Goal: Information Seeking & Learning: Learn about a topic

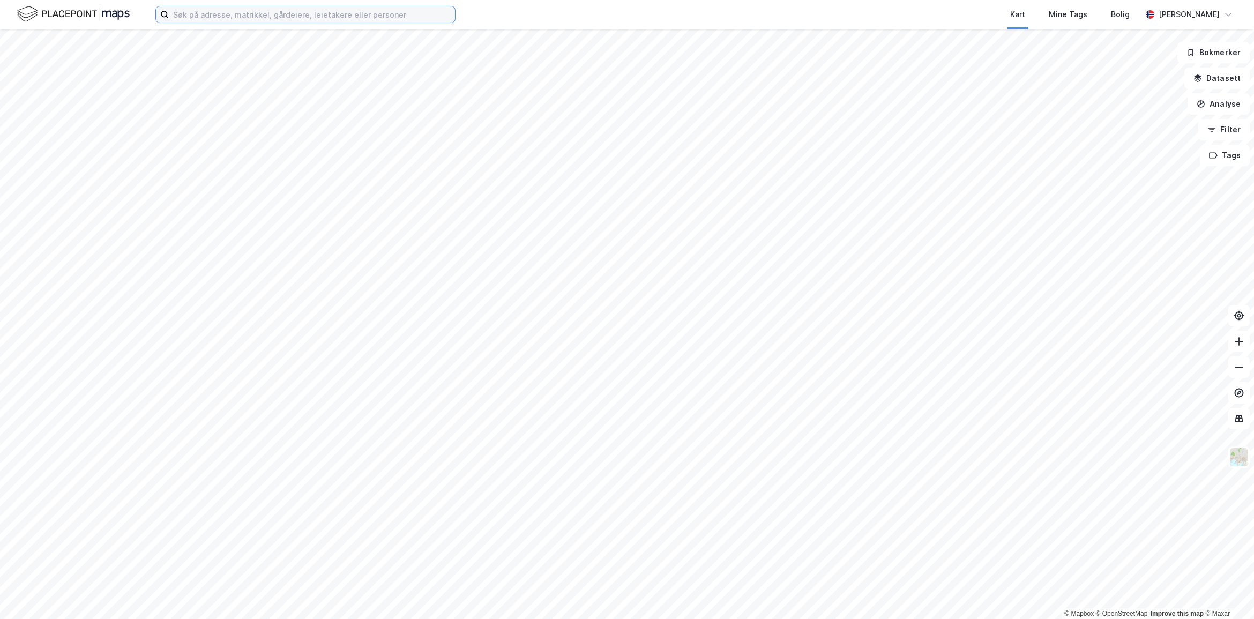
click at [188, 20] on input at bounding box center [312, 14] width 286 height 16
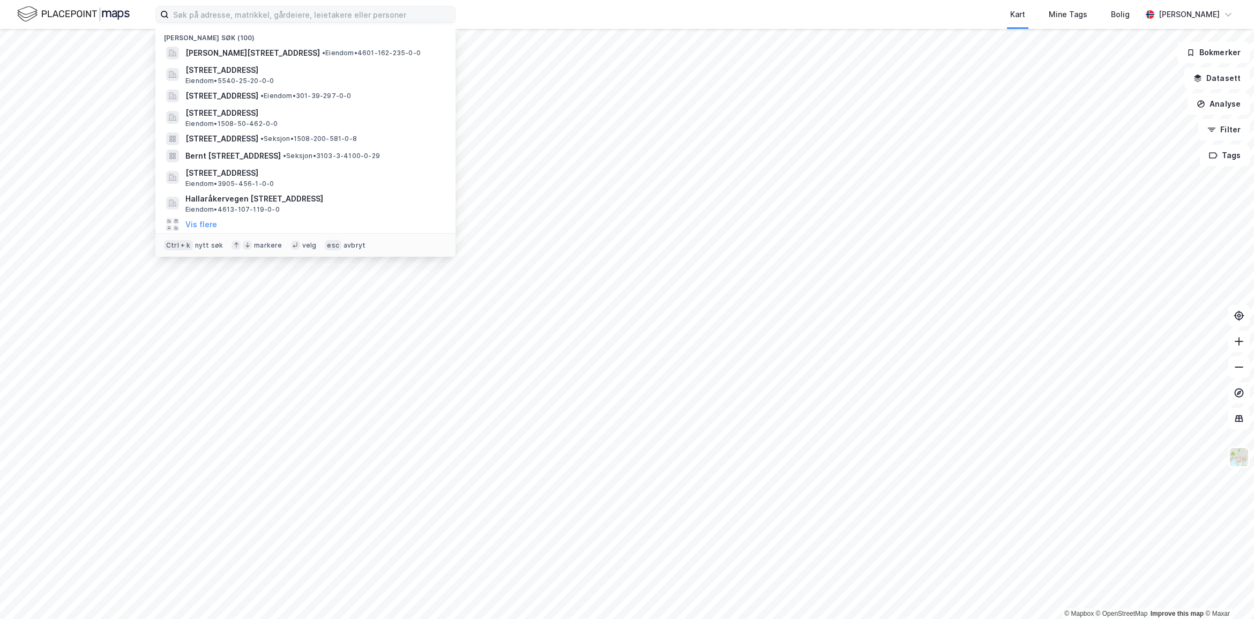
click at [479, 12] on div "Nylige søk (100) [STREET_ADDRESS] • Eiendom • 4601-162-235-0-0 [STREET_ADDRESS]…" at bounding box center [627, 14] width 1254 height 29
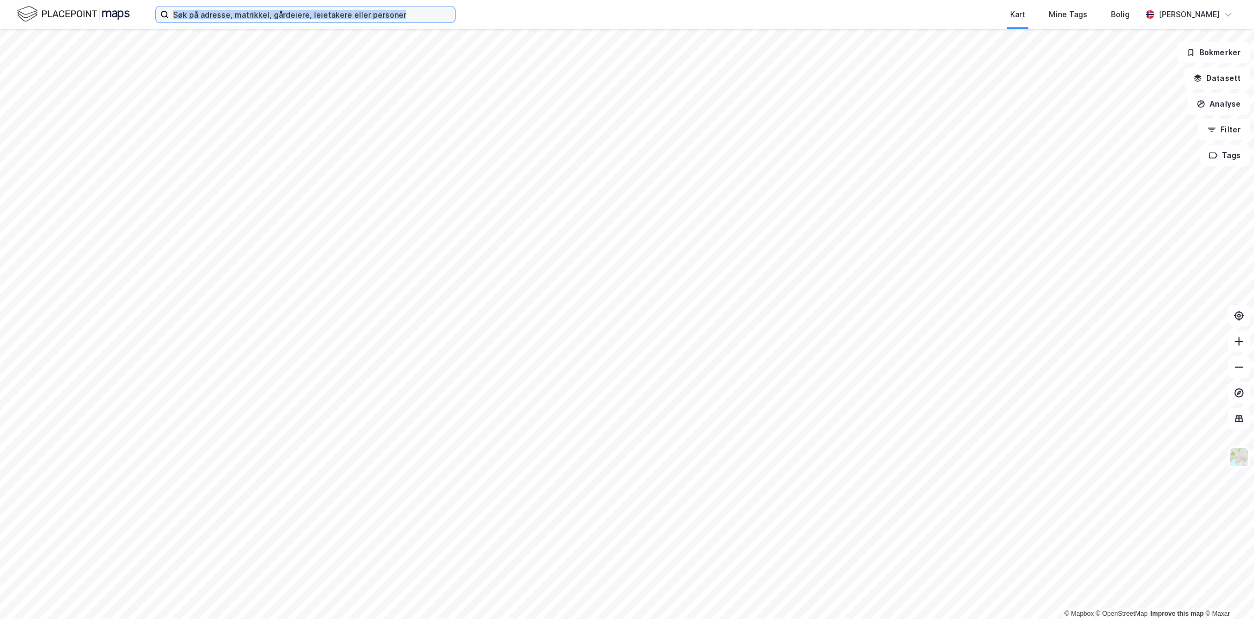
click at [181, 13] on input at bounding box center [312, 14] width 286 height 16
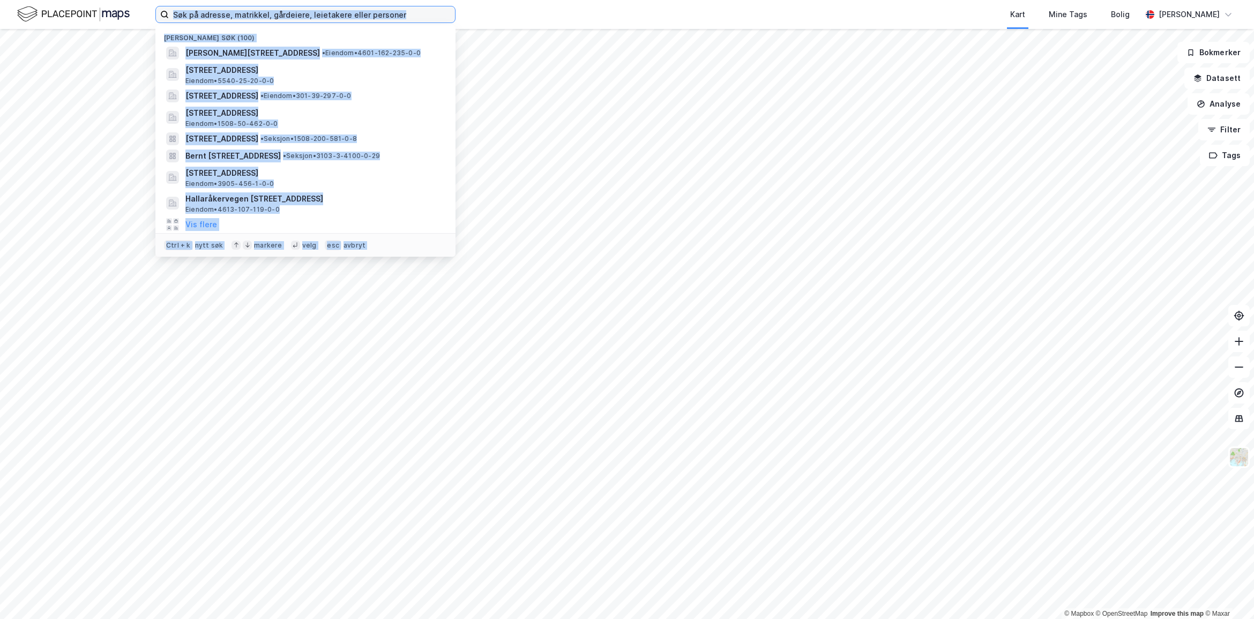
click at [189, 11] on input at bounding box center [312, 14] width 286 height 16
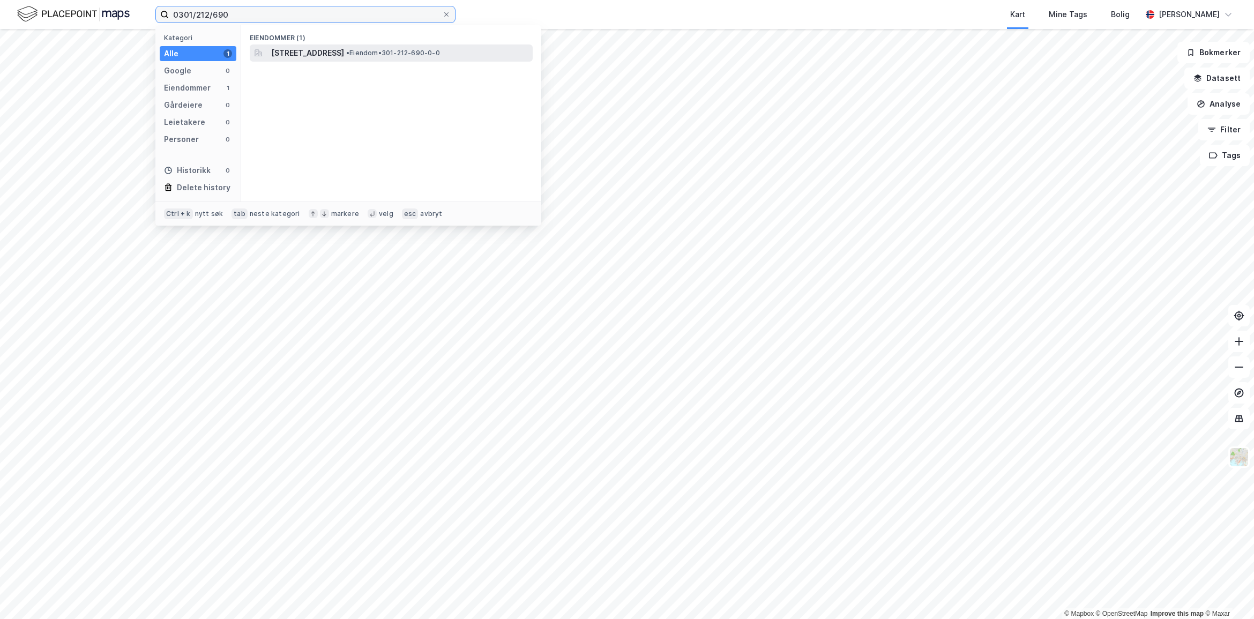
type input "0301/212/690"
click at [325, 50] on span "[STREET_ADDRESS]" at bounding box center [307, 53] width 73 height 13
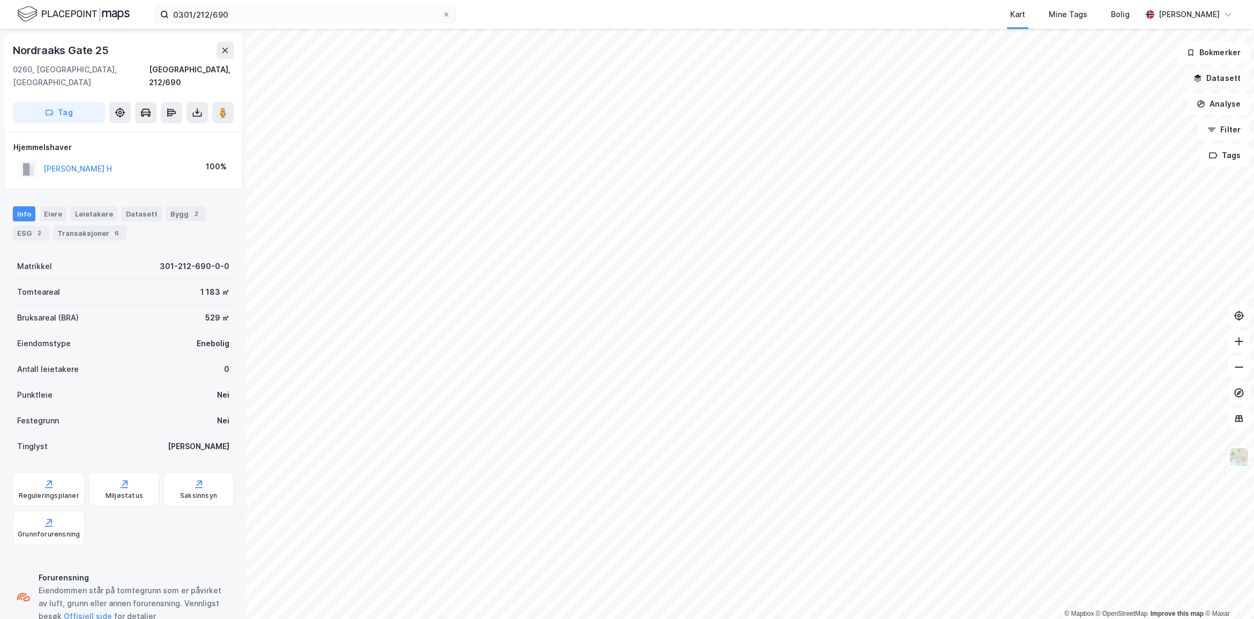
click at [1231, 78] on button "Datasett" at bounding box center [1216, 78] width 65 height 21
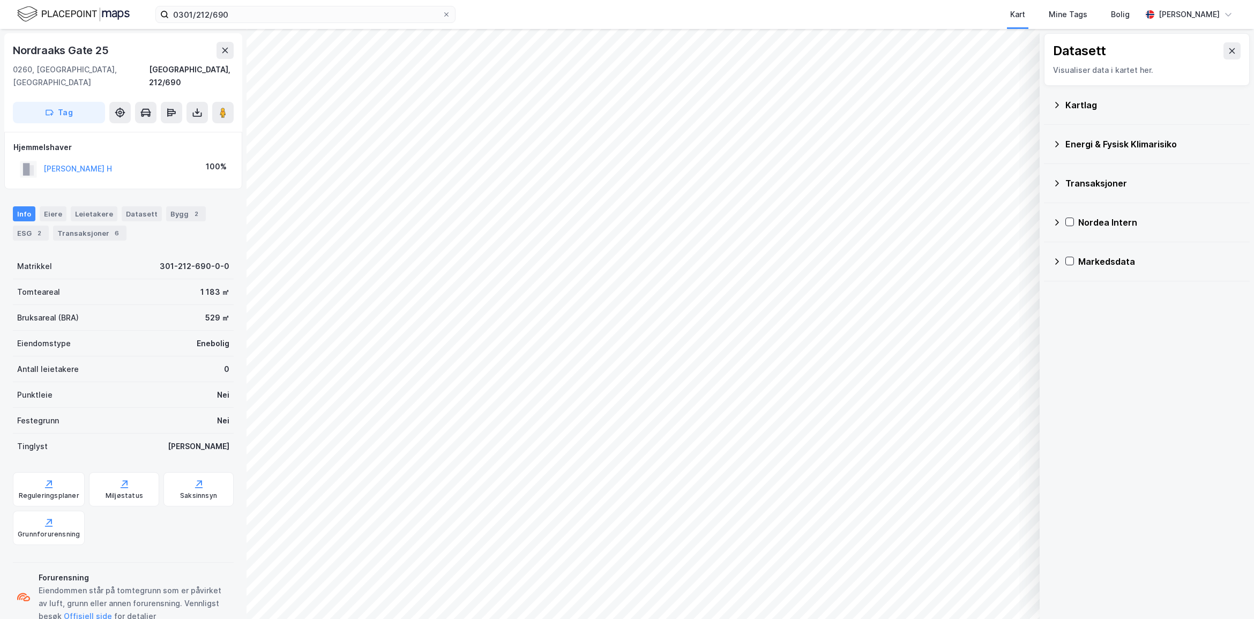
click at [1056, 143] on icon at bounding box center [1057, 144] width 4 height 6
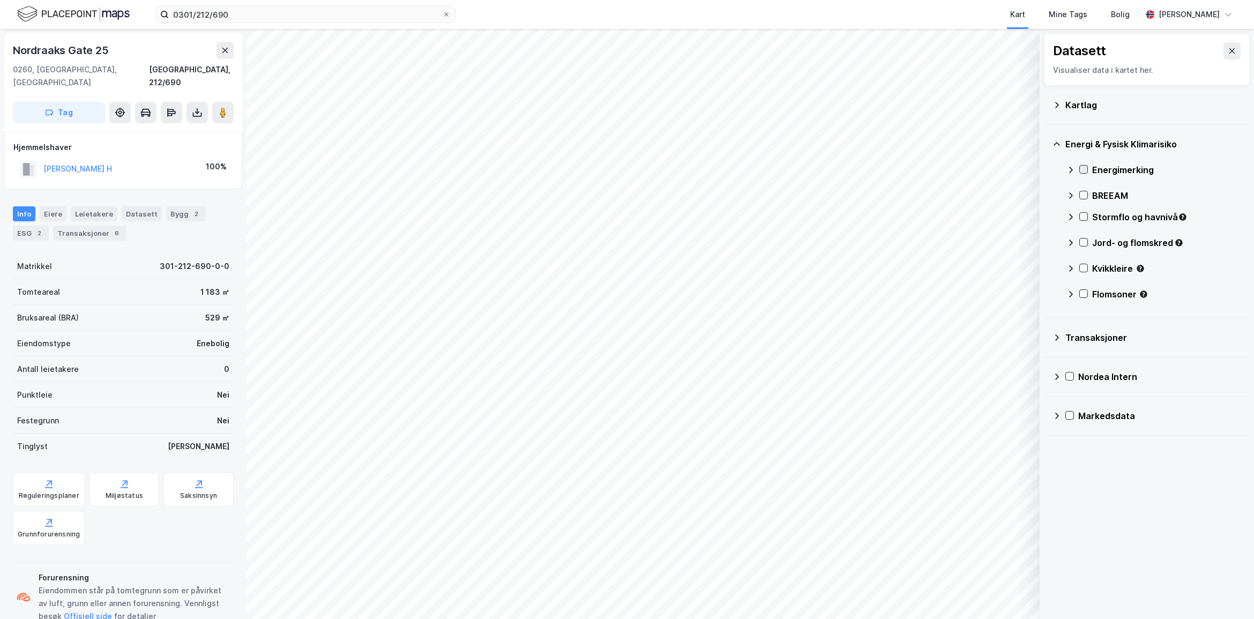
click at [1083, 166] on icon at bounding box center [1083, 170] width 8 height 8
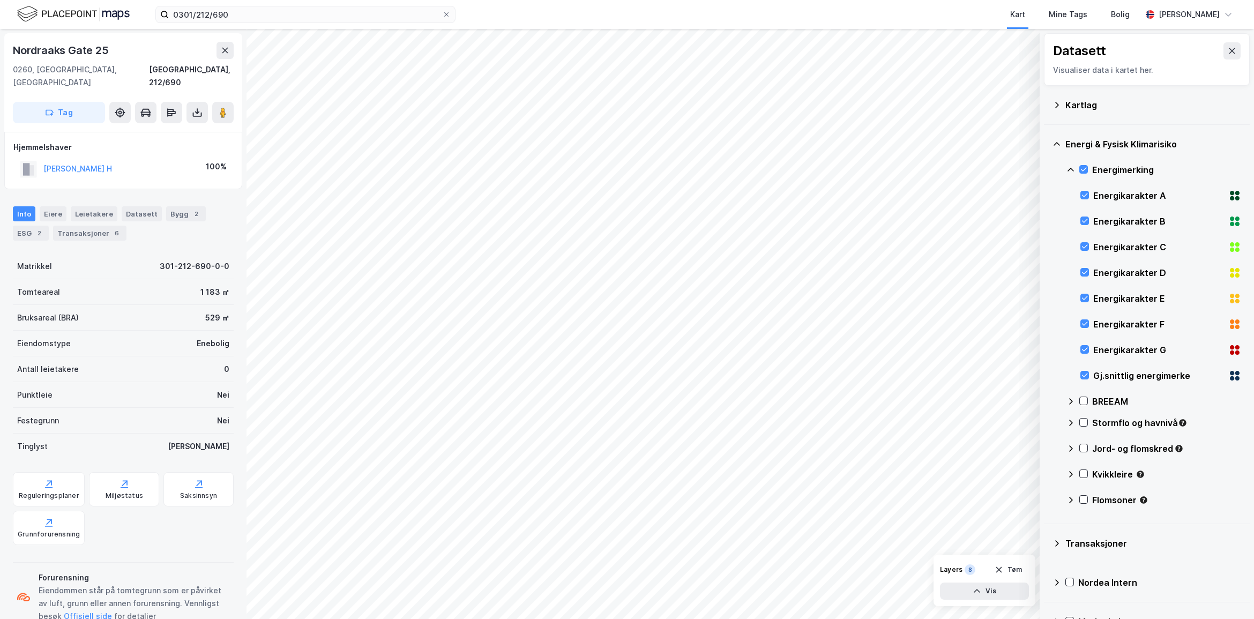
click at [1069, 169] on icon at bounding box center [1070, 170] width 6 height 4
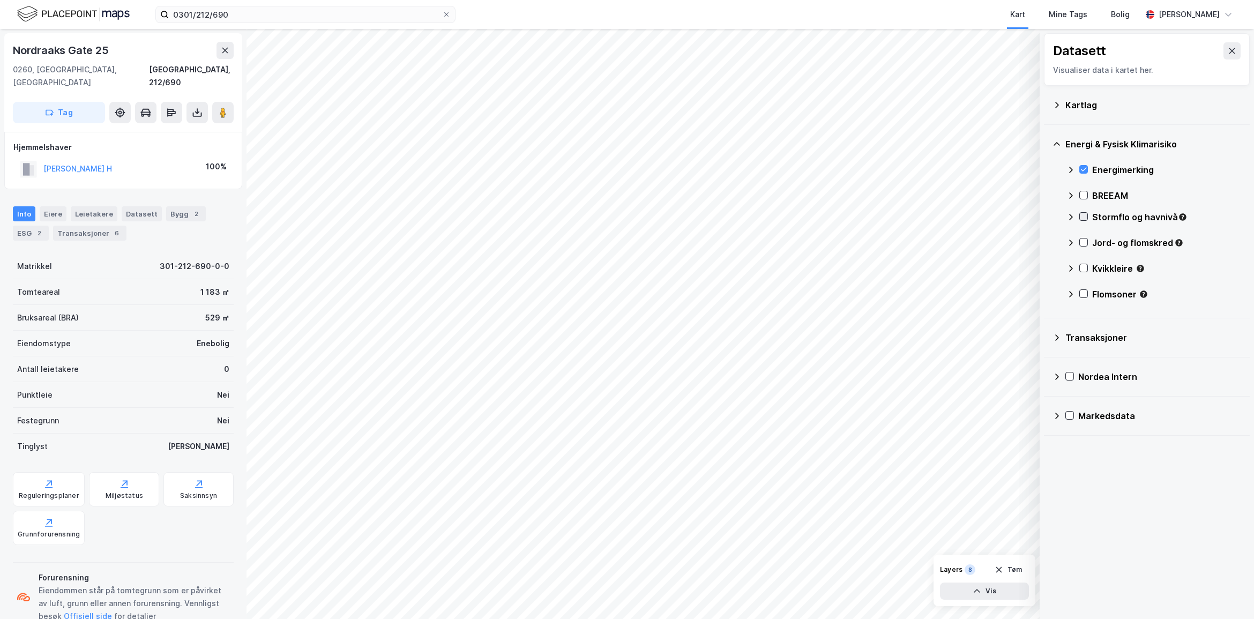
click at [1083, 215] on icon at bounding box center [1083, 217] width 8 height 8
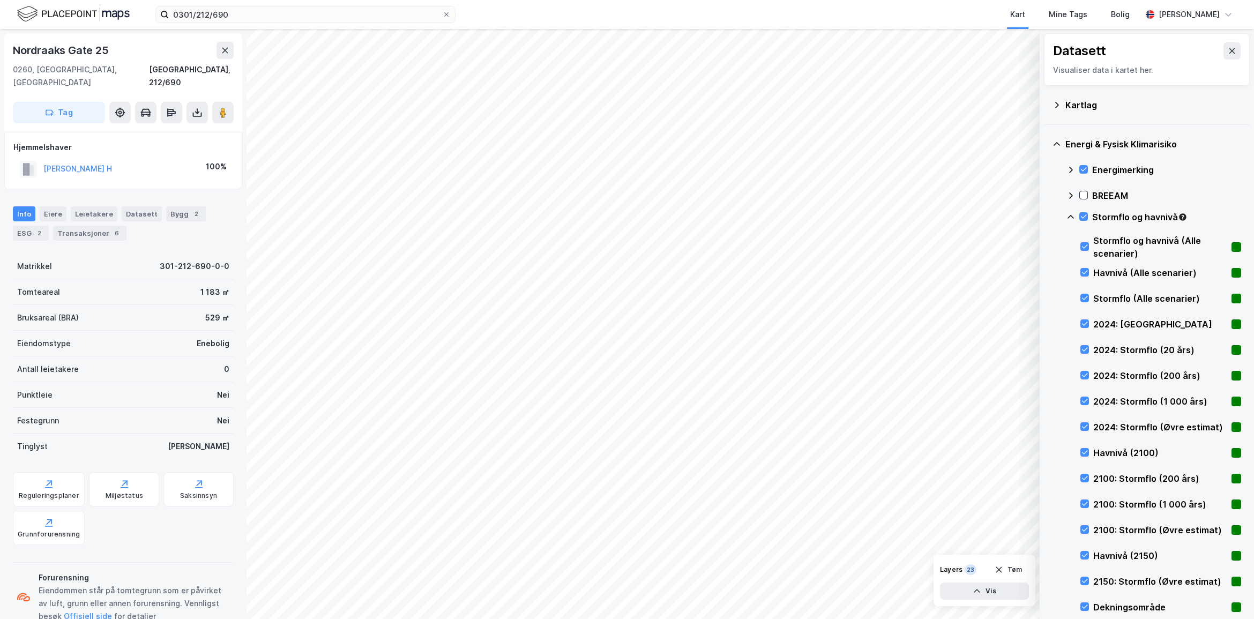
click at [1071, 213] on icon at bounding box center [1070, 217] width 9 height 9
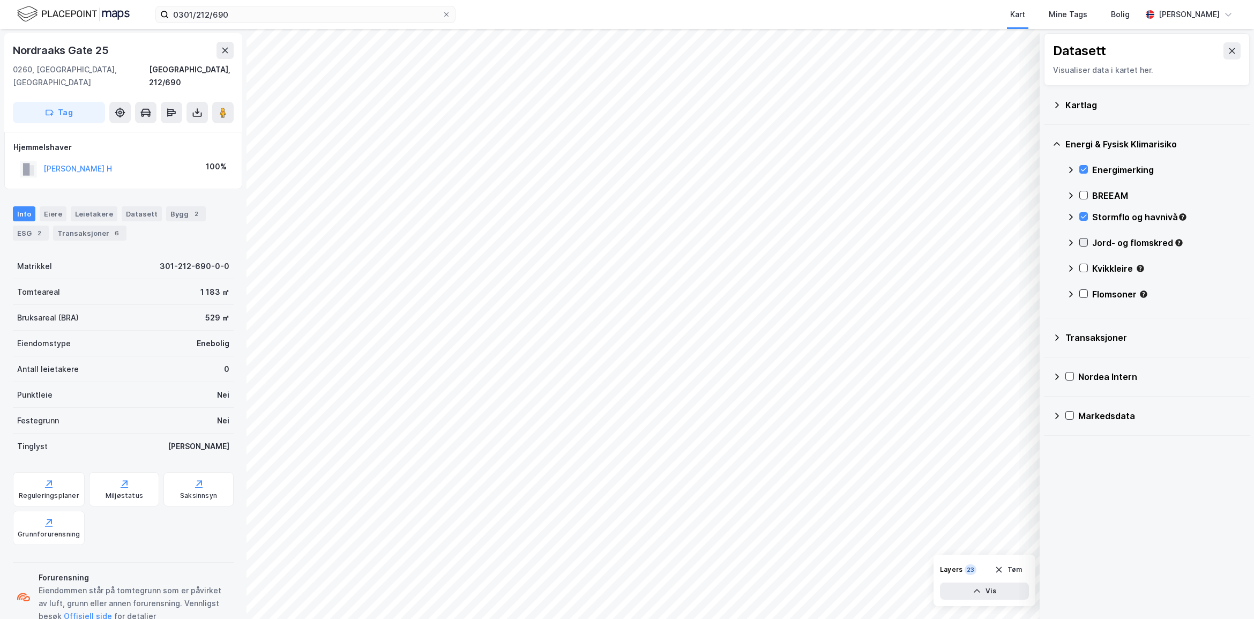
click at [1081, 239] on icon at bounding box center [1083, 242] width 8 height 8
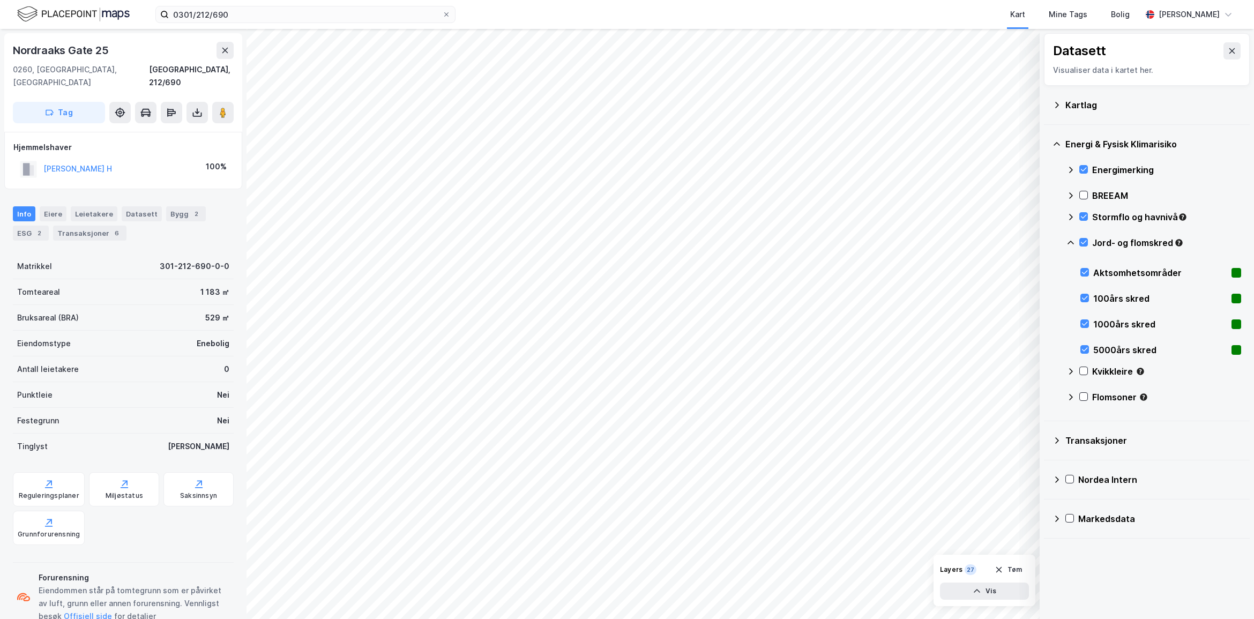
click at [1072, 239] on icon at bounding box center [1070, 242] width 9 height 9
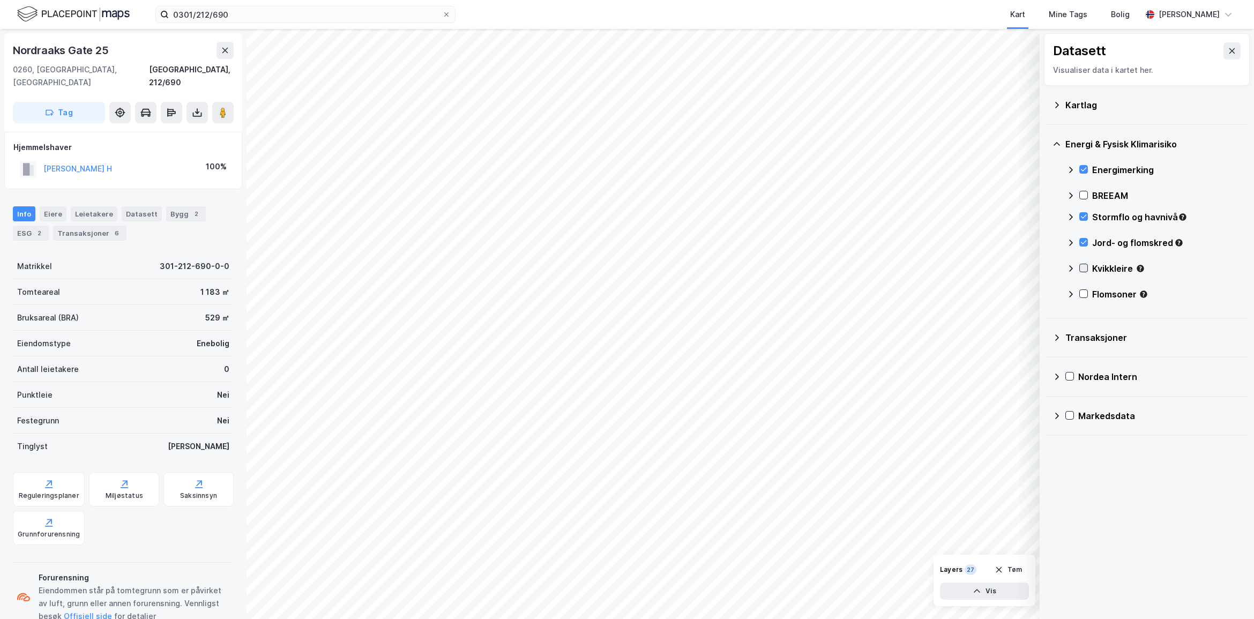
click at [1083, 268] on icon at bounding box center [1083, 268] width 8 height 8
click at [1081, 292] on icon at bounding box center [1083, 294] width 8 height 8
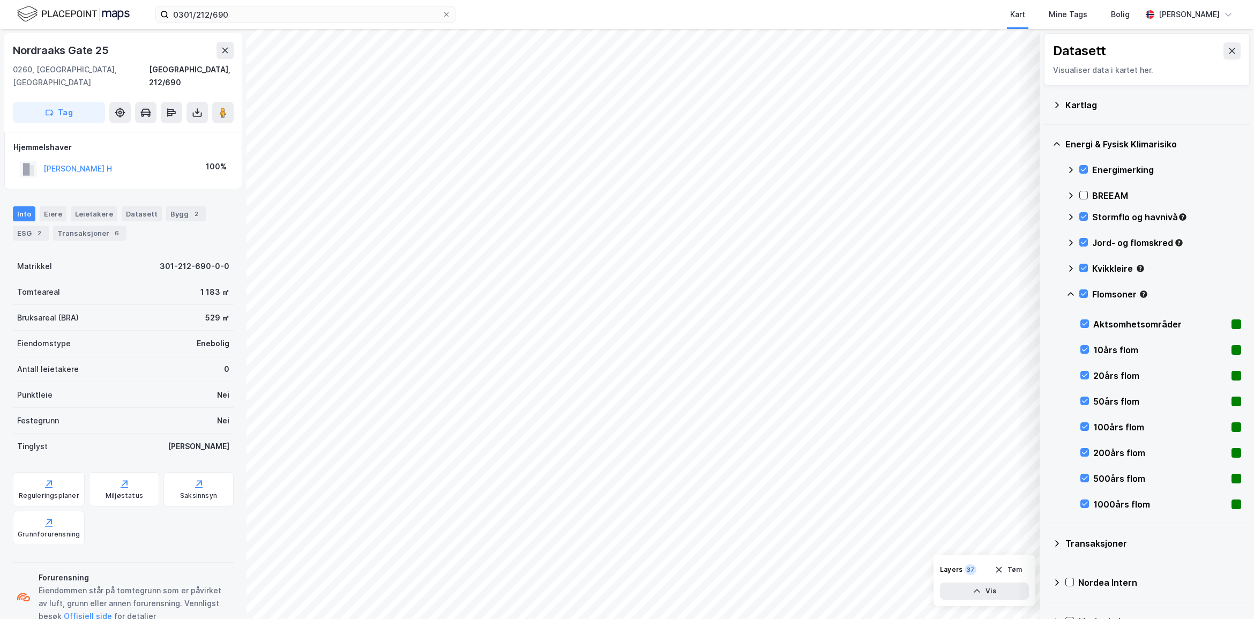
click at [1069, 293] on icon at bounding box center [1070, 294] width 9 height 9
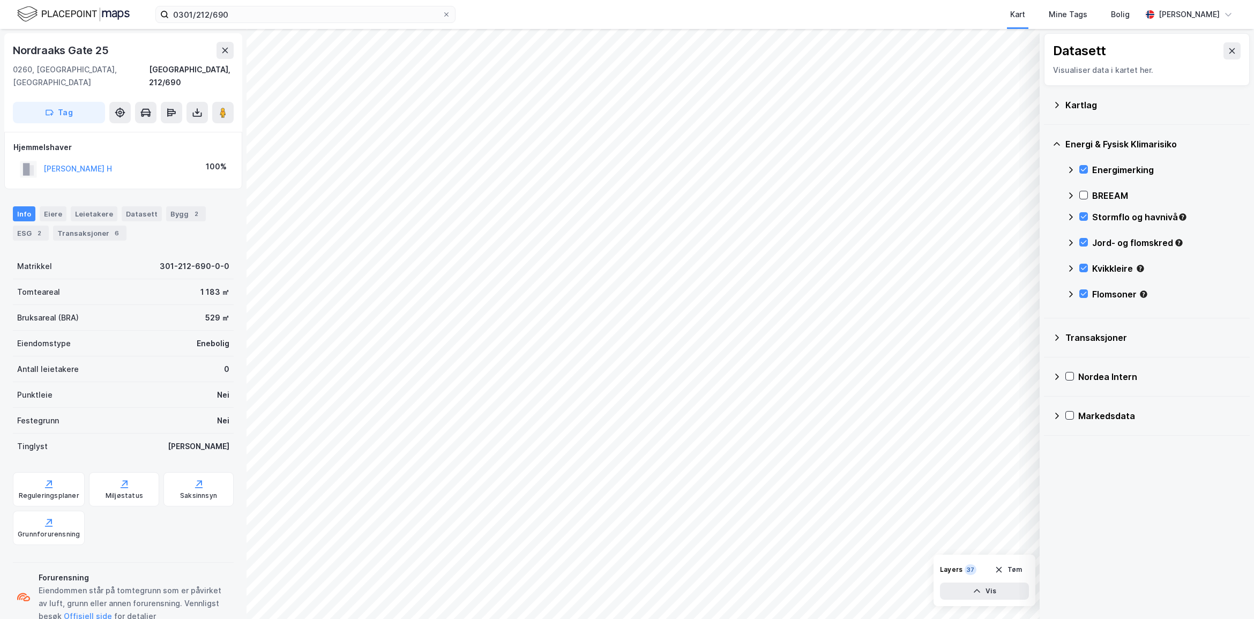
click at [1055, 101] on icon at bounding box center [1056, 105] width 9 height 9
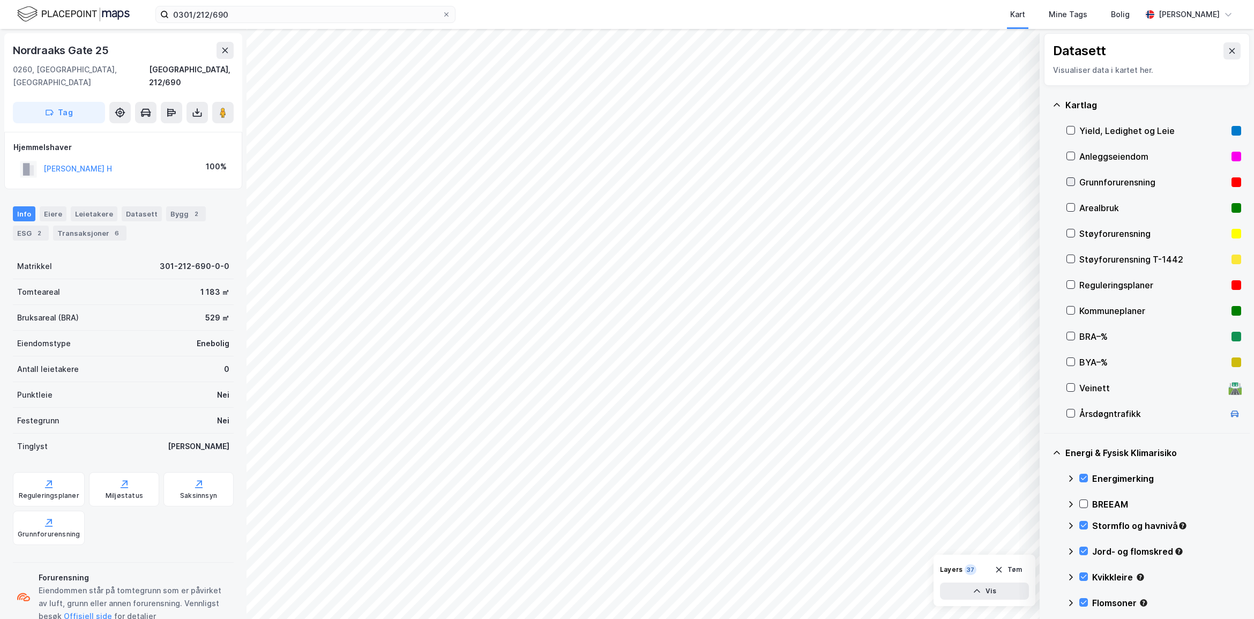
click at [1074, 180] on icon at bounding box center [1071, 182] width 8 height 8
